Goal: Use online tool/utility: Utilize a website feature to perform a specific function

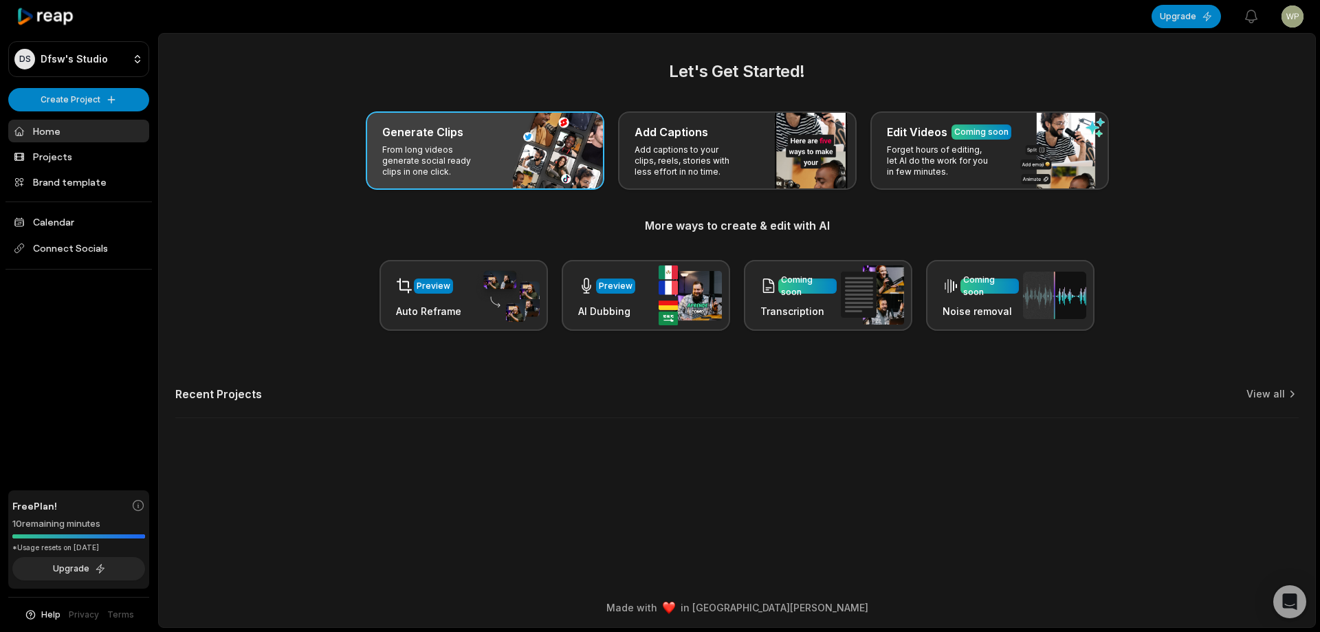
click at [555, 157] on div "Generate Clips From long videos generate social ready clips in one click." at bounding box center [485, 150] width 239 height 78
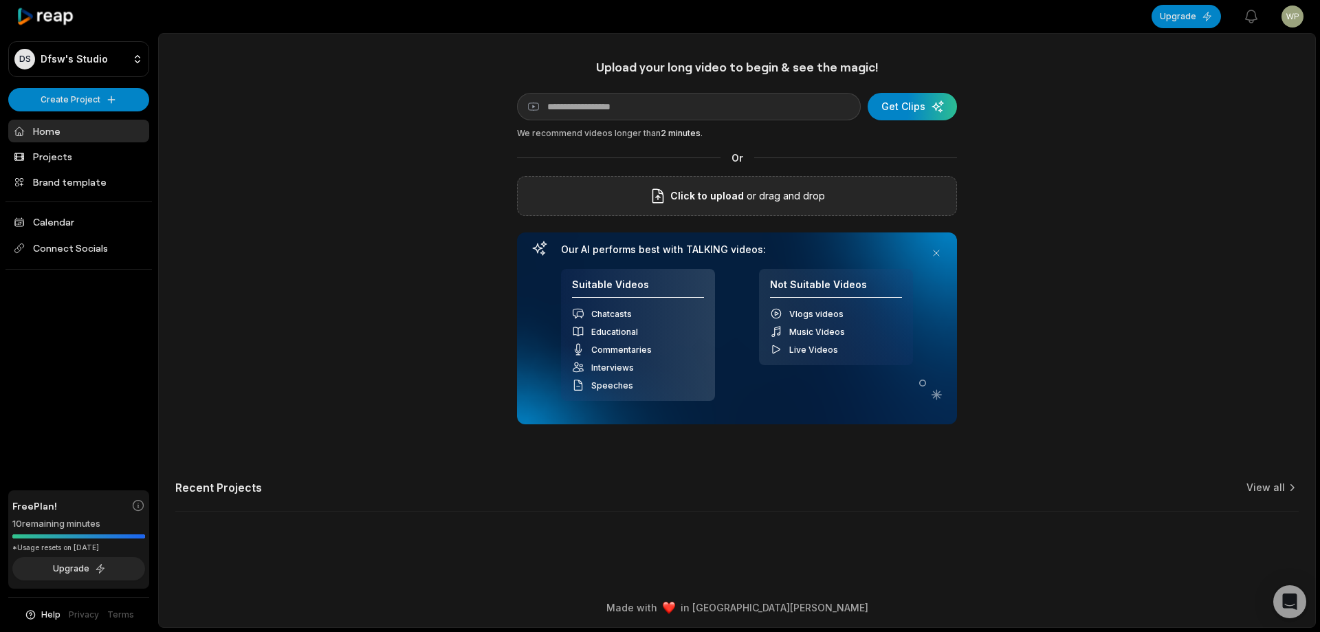
click at [708, 201] on span "Click to upload" at bounding box center [708, 196] width 74 height 17
click at [0, 0] on input "Click to upload" at bounding box center [0, 0] width 0 height 0
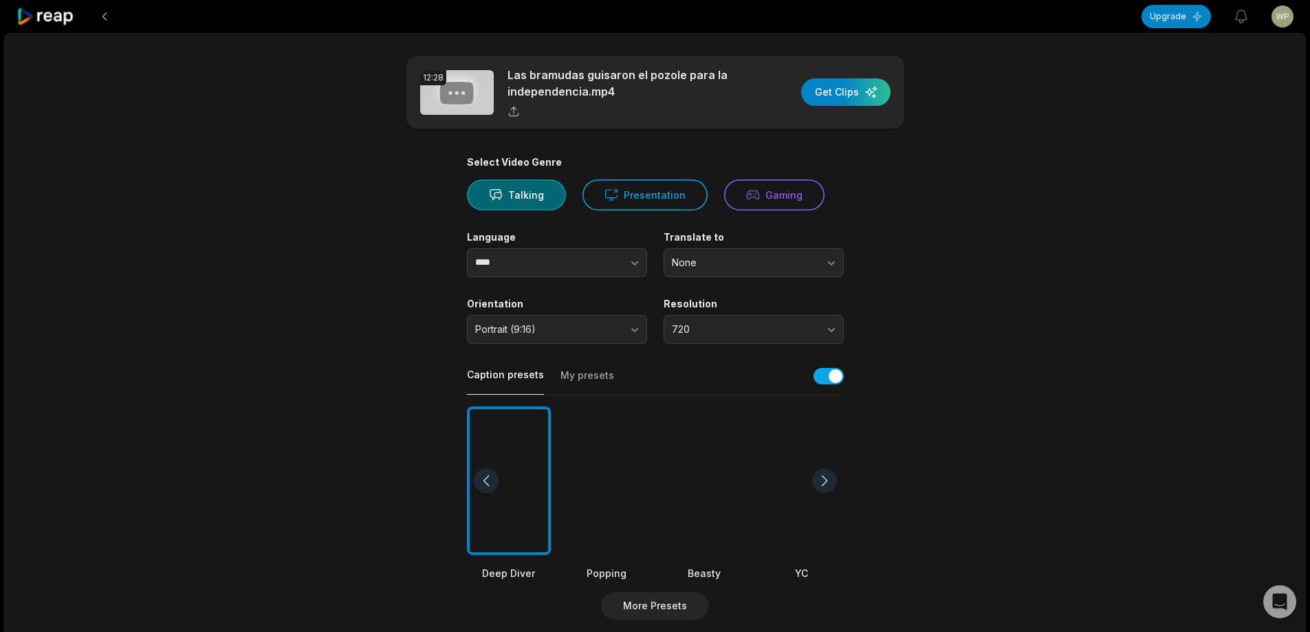
click at [727, 468] on div at bounding box center [704, 480] width 84 height 149
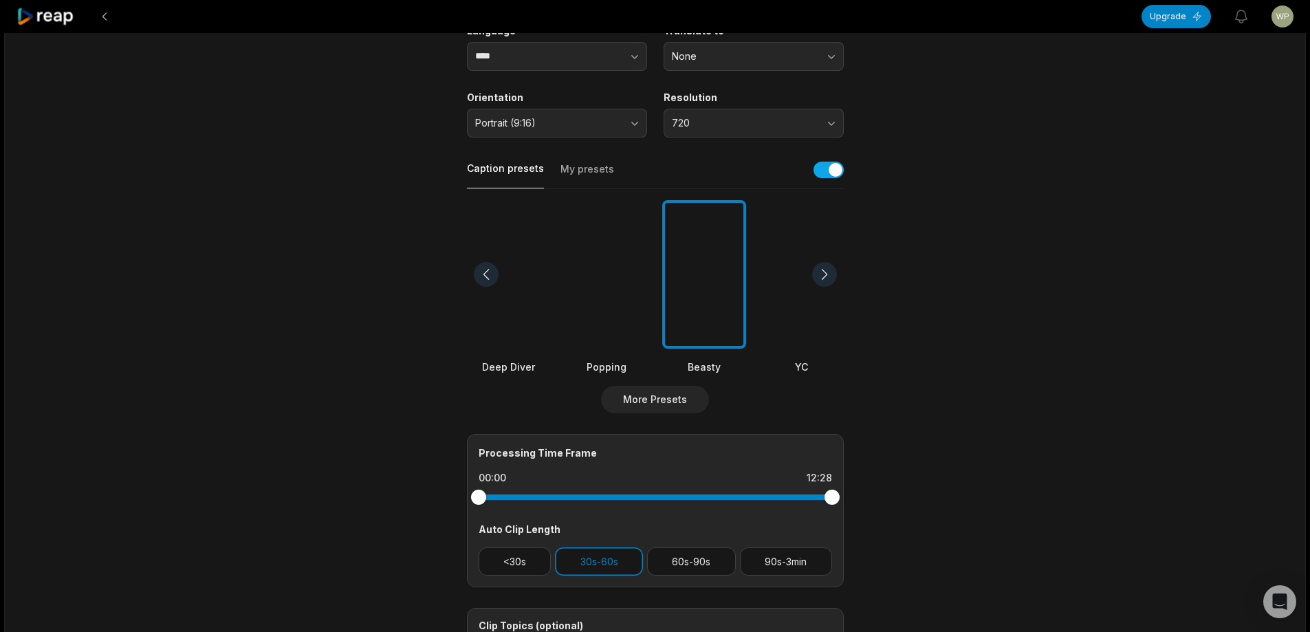
scroll to position [365, 0]
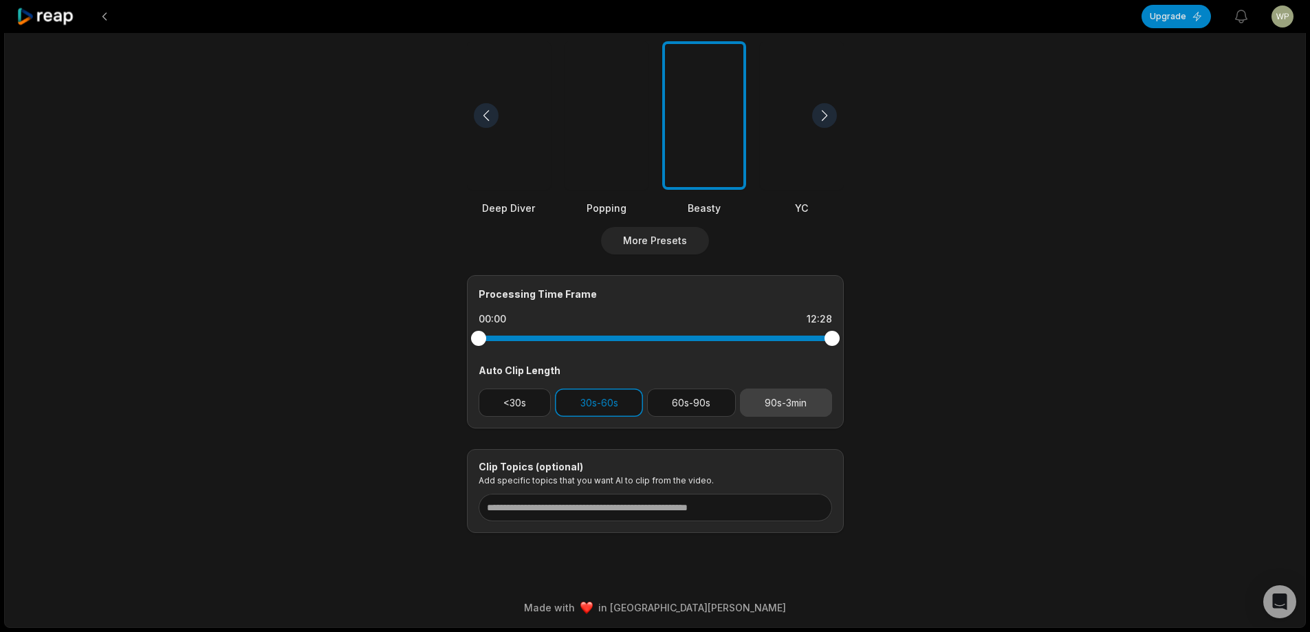
click at [778, 396] on button "90s-3min" at bounding box center [786, 403] width 92 height 28
click at [572, 398] on button "30s-60s" at bounding box center [599, 403] width 88 height 28
drag, startPoint x: 836, startPoint y: 335, endPoint x: 761, endPoint y: 347, distance: 75.2
click at [761, 347] on div at bounding box center [655, 338] width 353 height 25
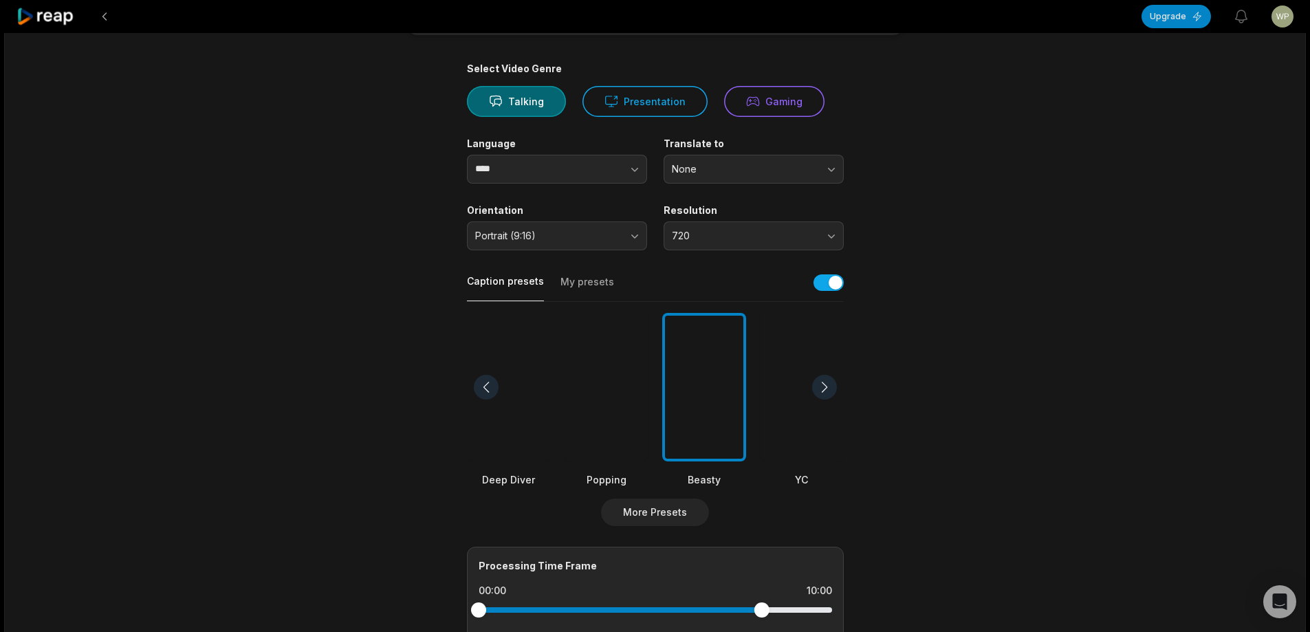
scroll to position [0, 0]
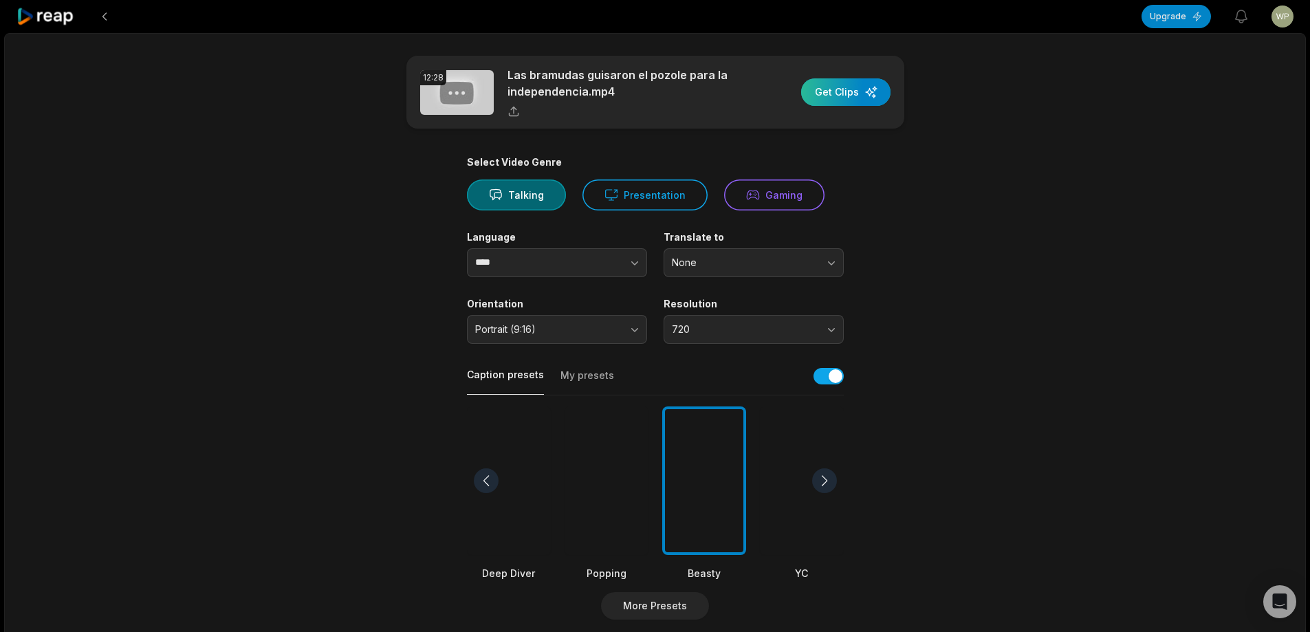
click at [858, 95] on div "button" at bounding box center [845, 92] width 89 height 28
